Goal: Use online tool/utility: Utilize a website feature to perform a specific function

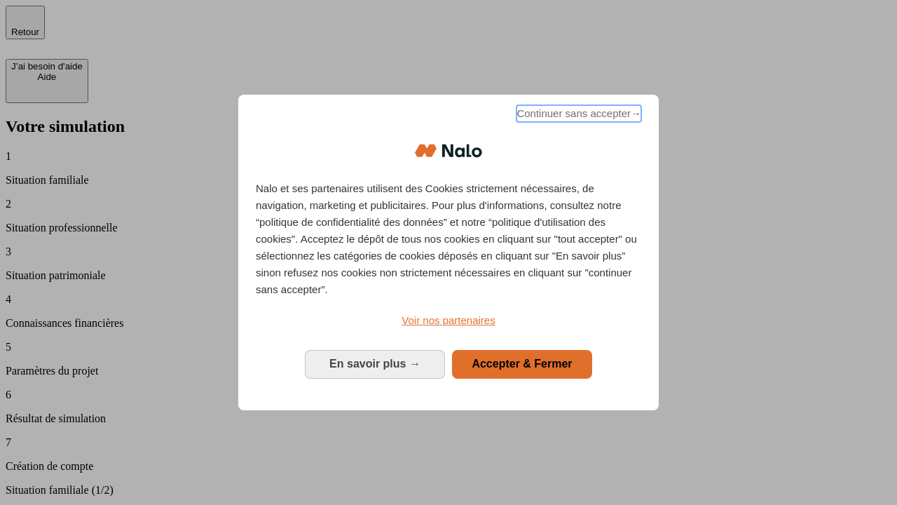
click at [577, 116] on span "Continuer sans accepter →" at bounding box center [578, 113] width 125 height 17
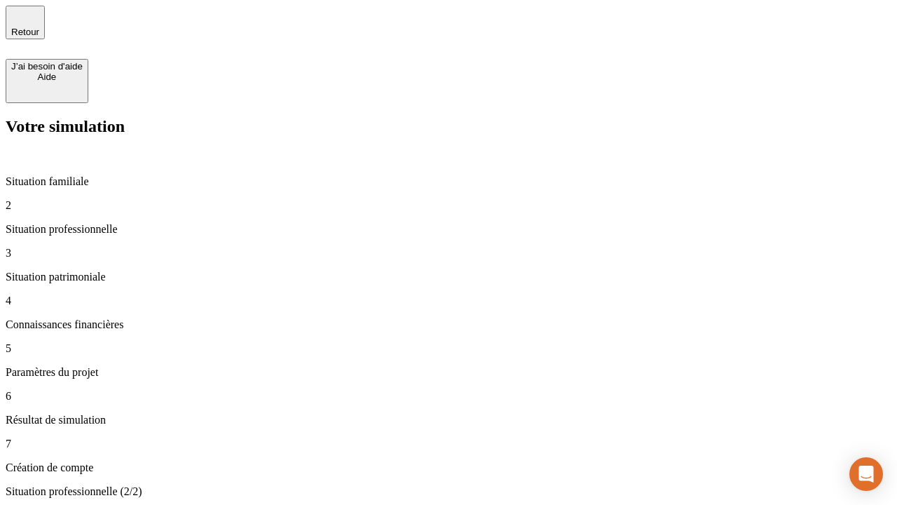
type input "30 000"
type input "40 000"
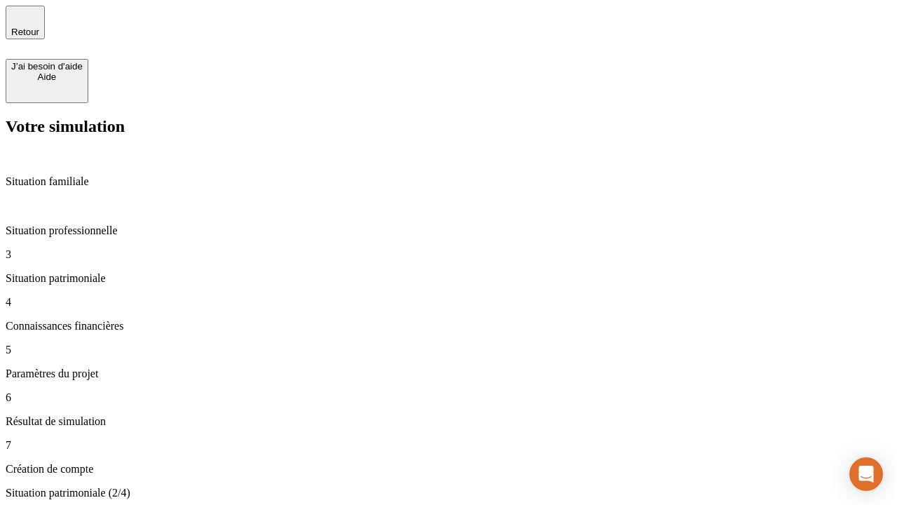
type input "1 100"
type input "20"
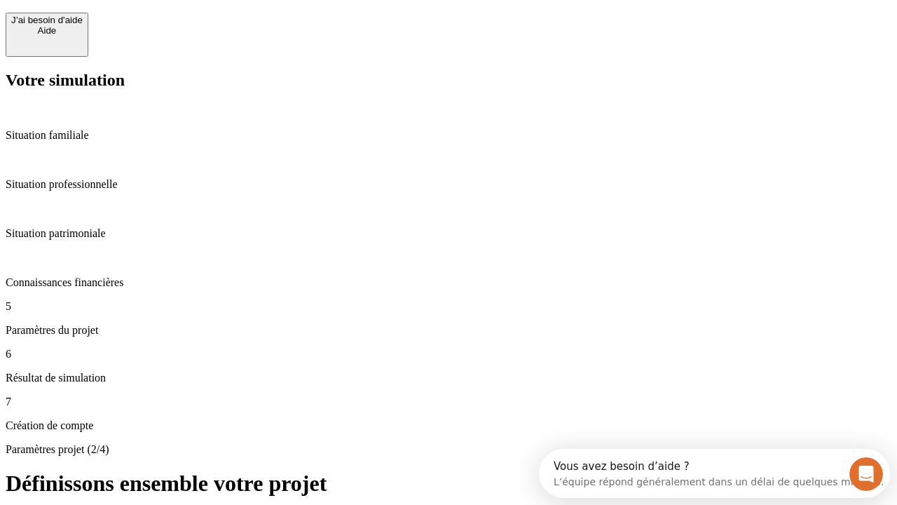
scroll to position [13, 0]
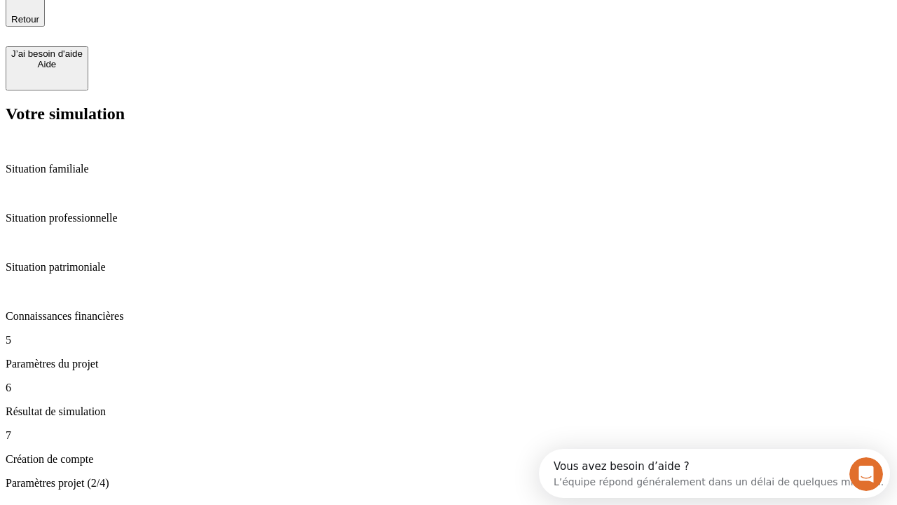
type input "40"
type input "62"
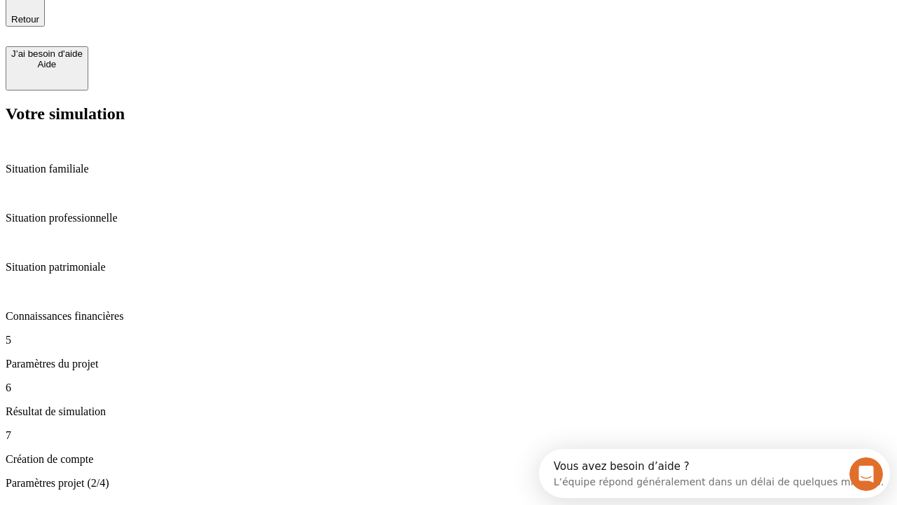
type input "50 000"
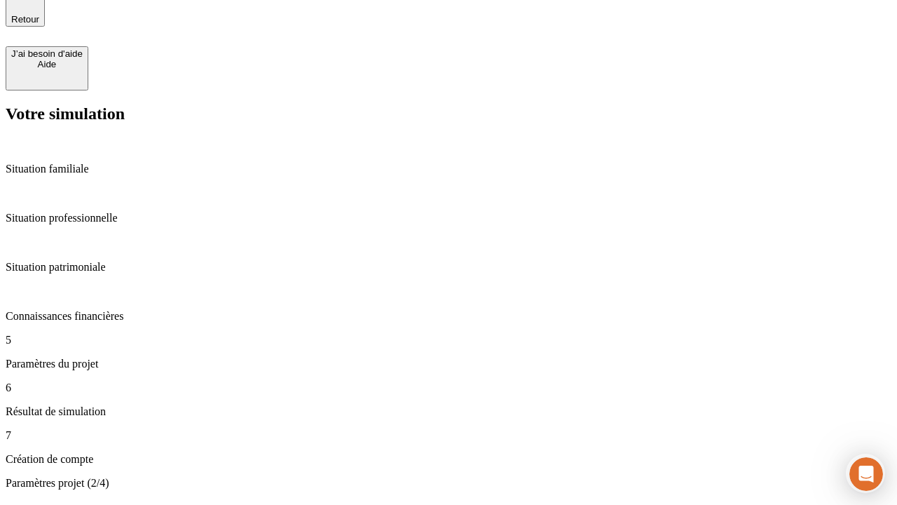
type input "640"
